Goal: Task Accomplishment & Management: Complete application form

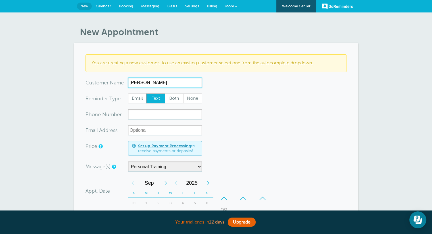
type input "[PERSON_NAME]"
click at [155, 114] on input "xxx-no-autofill" at bounding box center [165, 115] width 74 height 10
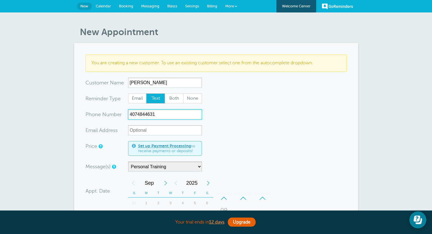
type input "4074844631"
click at [262, 67] on div "You are creating a new customer. To use an existing customer select one from th…" at bounding box center [215, 62] width 261 height 17
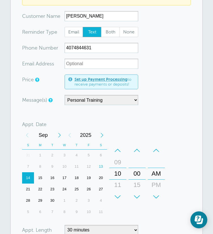
scroll to position [95, 0]
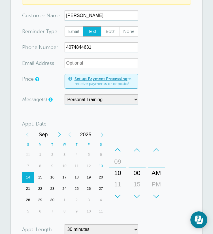
click at [71, 172] on div "17" at bounding box center [64, 177] width 12 height 11
click at [127, 144] on div "–" at bounding box center [118, 149] width 17 height 11
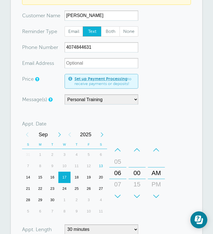
click at [127, 144] on div "–" at bounding box center [118, 149] width 17 height 11
click at [146, 191] on div "+" at bounding box center [137, 196] width 17 height 11
click at [165, 191] on div "+" at bounding box center [156, 196] width 17 height 11
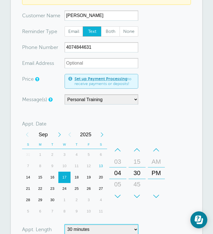
click at [113, 225] on select "5 minutes 10 minutes 15 minutes 20 minutes 25 minutes 30 minutes 35 minutes 40 …" at bounding box center [102, 230] width 74 height 10
select select "60"
click at [65, 225] on select "5 minutes 10 minutes 15 minutes 20 minutes 25 minutes 30 minutes 35 minutes 40 …" at bounding box center [102, 230] width 74 height 10
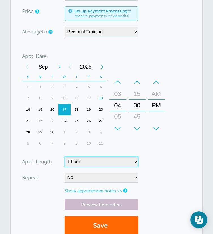
scroll to position [166, 0]
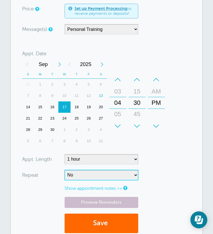
click at [117, 170] on select "No Daily Weekly Every 2 weeks Every 3 weeks Every 4 weeks Monthly Every 5 weeks…" at bounding box center [102, 175] width 74 height 10
click at [119, 170] on select "No Daily Weekly Every 2 weeks Every 3 weeks Every 4 weeks Monthly Every 5 weeks…" at bounding box center [102, 175] width 74 height 10
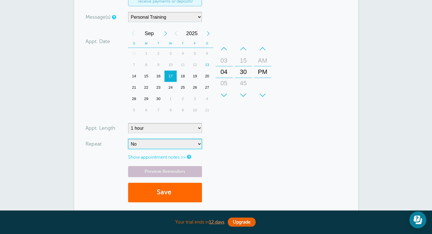
scroll to position [152, 0]
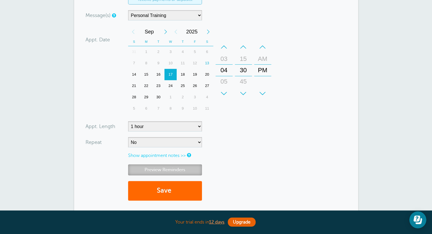
click at [190, 169] on link "Preview Reminders" at bounding box center [165, 170] width 74 height 11
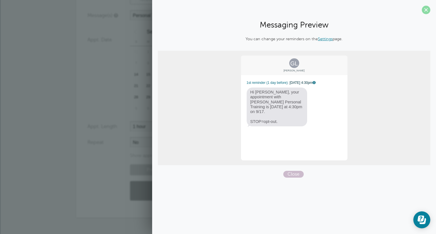
click at [428, 12] on span at bounding box center [426, 10] width 9 height 9
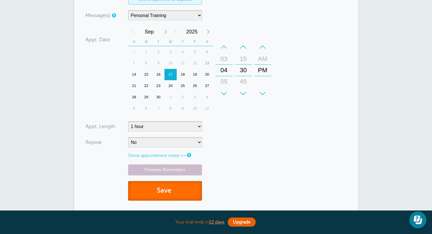
click at [187, 193] on button "Save" at bounding box center [165, 191] width 74 height 20
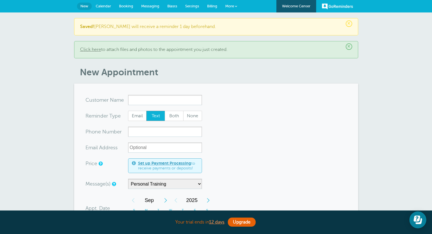
click at [106, 7] on span "Calendar" at bounding box center [103, 6] width 15 height 4
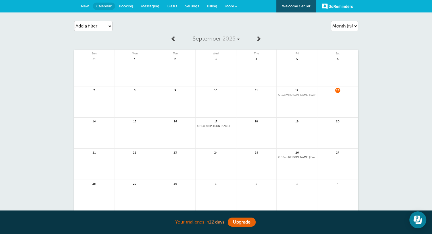
click at [126, 7] on span "Booking" at bounding box center [126, 6] width 14 height 4
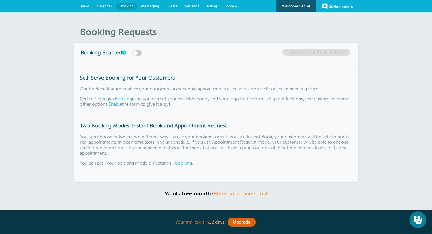
click at [228, 3] on link "More" at bounding box center [231, 6] width 20 height 13
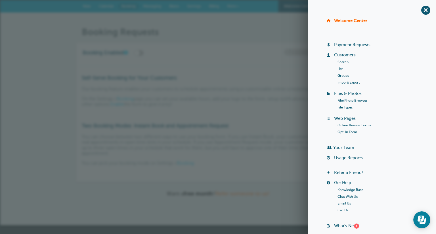
click at [237, 33] on h1 "Booking Requests" at bounding box center [221, 32] width 278 height 11
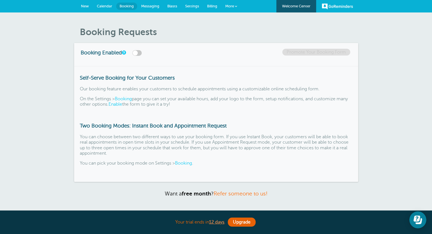
click at [105, 6] on span "Calendar" at bounding box center [104, 6] width 15 height 4
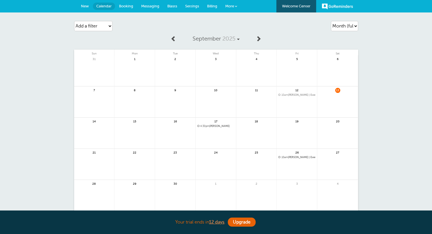
click at [85, 5] on span "New" at bounding box center [85, 6] width 8 height 4
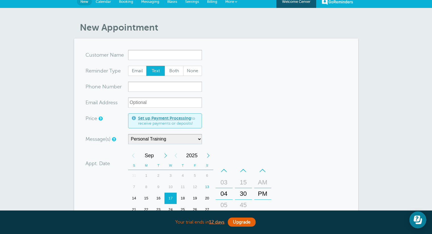
scroll to position [31, 0]
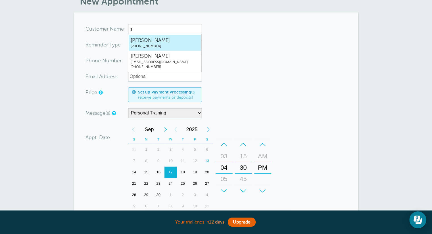
click at [155, 41] on span "Galen Loehr" at bounding box center [165, 40] width 68 height 7
type input "GalenLoehr4074844631"
type input "Galen Loehr"
type input "(407) 484-4631"
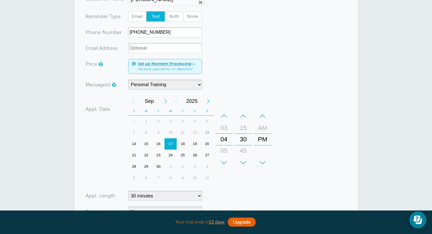
scroll to position [61, 0]
click at [170, 164] on div "1" at bounding box center [170, 166] width 12 height 11
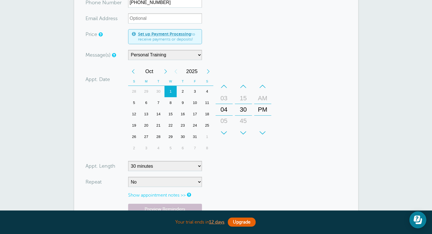
scroll to position [91, 0]
click at [191, 163] on select "5 minutes 10 minutes 15 minutes 20 minutes 25 minutes 30 minutes 35 minutes 40 …" at bounding box center [165, 166] width 74 height 10
select select "60"
click at [128, 161] on select "5 minutes 10 minutes 15 minutes 20 minutes 25 minutes 30 minutes 35 minutes 40 …" at bounding box center [165, 166] width 74 height 10
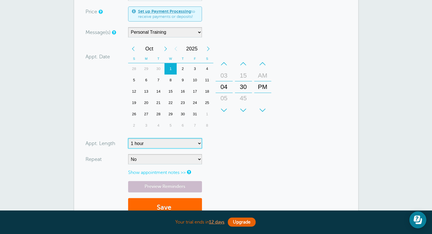
scroll to position [114, 0]
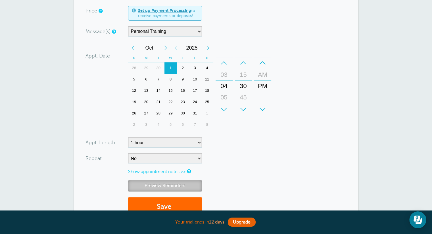
click at [191, 182] on link "Preview Reminders" at bounding box center [165, 185] width 74 height 11
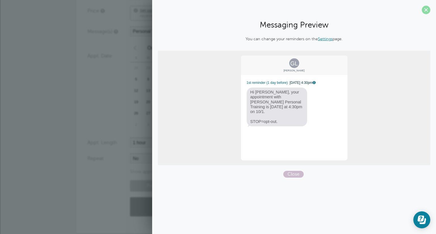
click at [424, 12] on span at bounding box center [426, 10] width 9 height 9
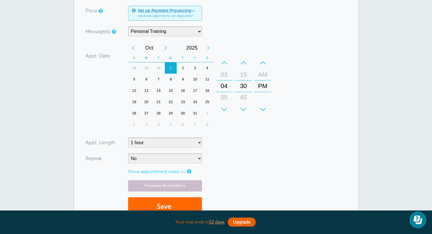
scroll to position [134, 0]
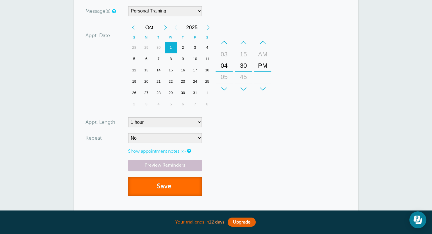
click at [184, 191] on button "Save" at bounding box center [165, 187] width 74 height 20
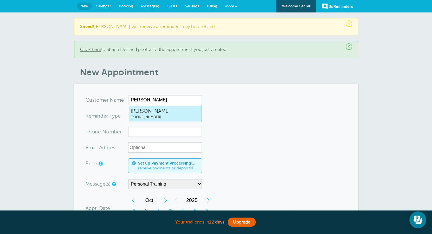
click at [162, 117] on span "[PHONE_NUMBER]" at bounding box center [165, 117] width 68 height 5
type input "GalenLoehr4074844631"
type input "[PERSON_NAME]"
type input "[PHONE_NUMBER]"
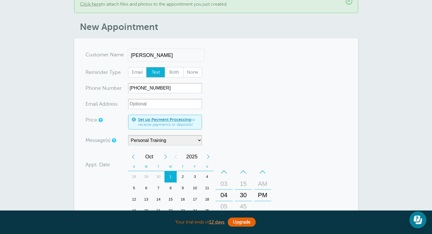
scroll to position [89, 0]
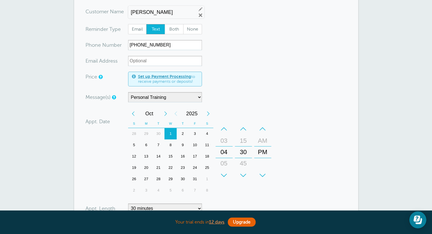
click at [159, 143] on div "7" at bounding box center [158, 145] width 12 height 11
click at [226, 128] on div "–" at bounding box center [223, 128] width 17 height 11
click at [243, 170] on div "+" at bounding box center [243, 175] width 17 height 11
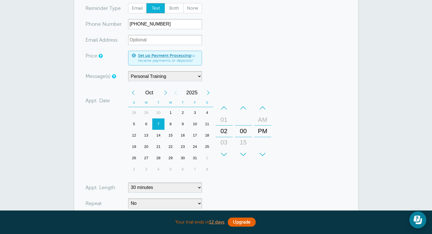
scroll to position [112, 0]
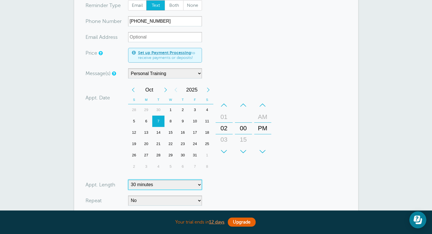
click at [171, 182] on select "5 minutes 10 minutes 15 minutes 20 minutes 25 minutes 30 minutes 35 minutes 40 …" at bounding box center [165, 185] width 74 height 10
select select "60"
click at [128, 180] on select "5 minutes 10 minutes 15 minutes 20 minutes 25 minutes 30 minutes 35 minutes 40 …" at bounding box center [165, 185] width 74 height 10
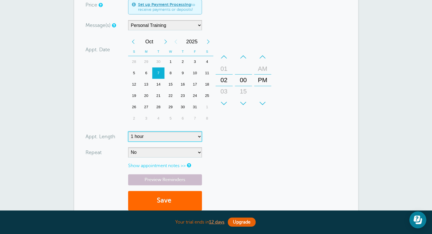
scroll to position [161, 0]
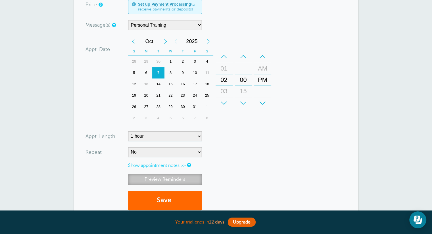
click at [193, 174] on link "Preview Reminders" at bounding box center [165, 179] width 74 height 11
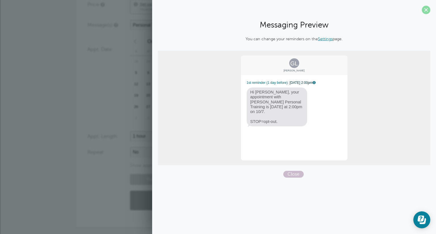
click at [425, 10] on span at bounding box center [426, 10] width 9 height 9
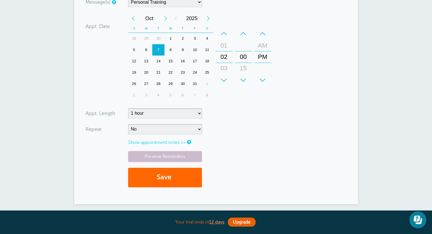
scroll to position [184, 0]
click at [174, 181] on button "Save" at bounding box center [165, 177] width 74 height 20
